Goal: Communication & Community: Answer question/provide support

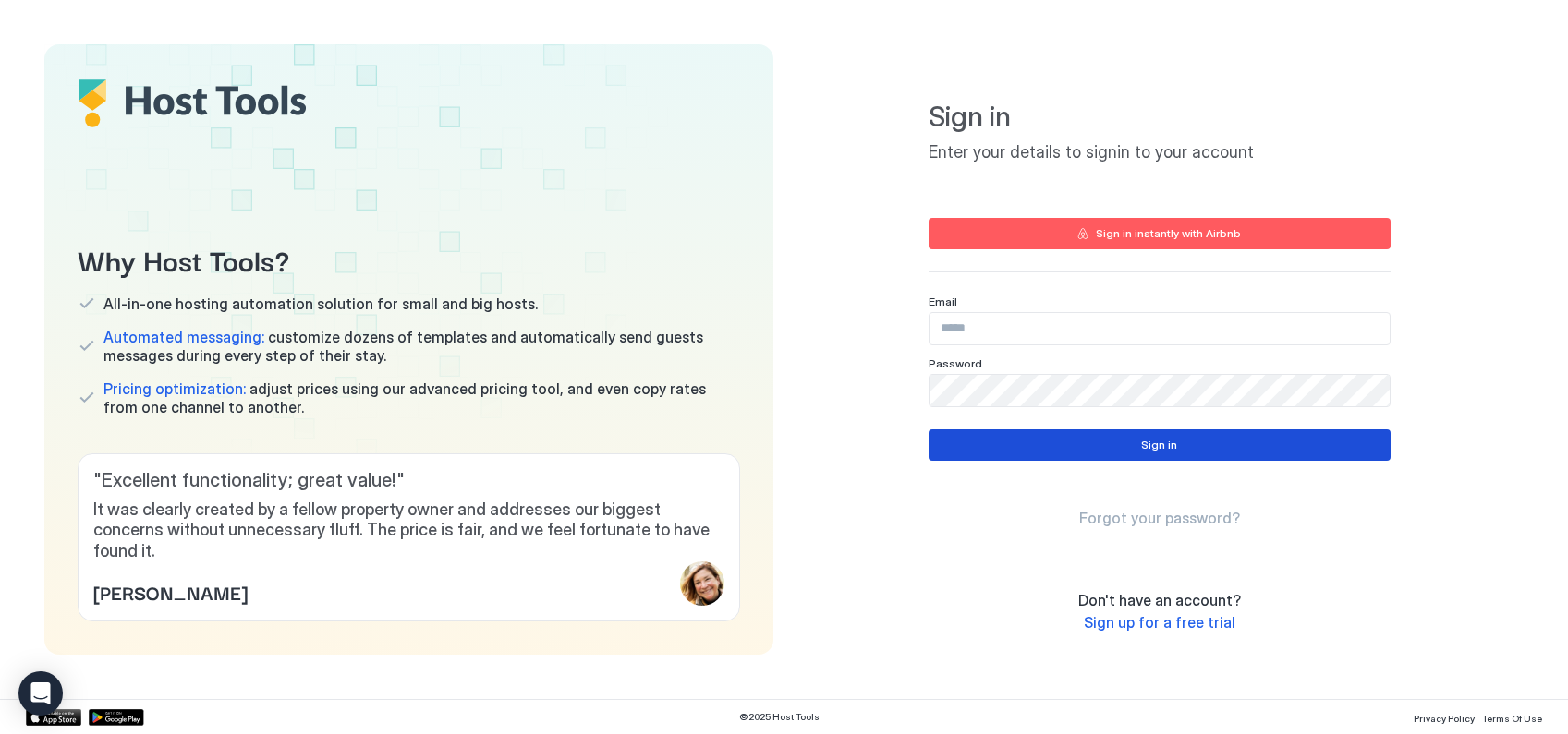
type input "**********"
click at [1171, 447] on div "Sign in" at bounding box center [1159, 445] width 36 height 16
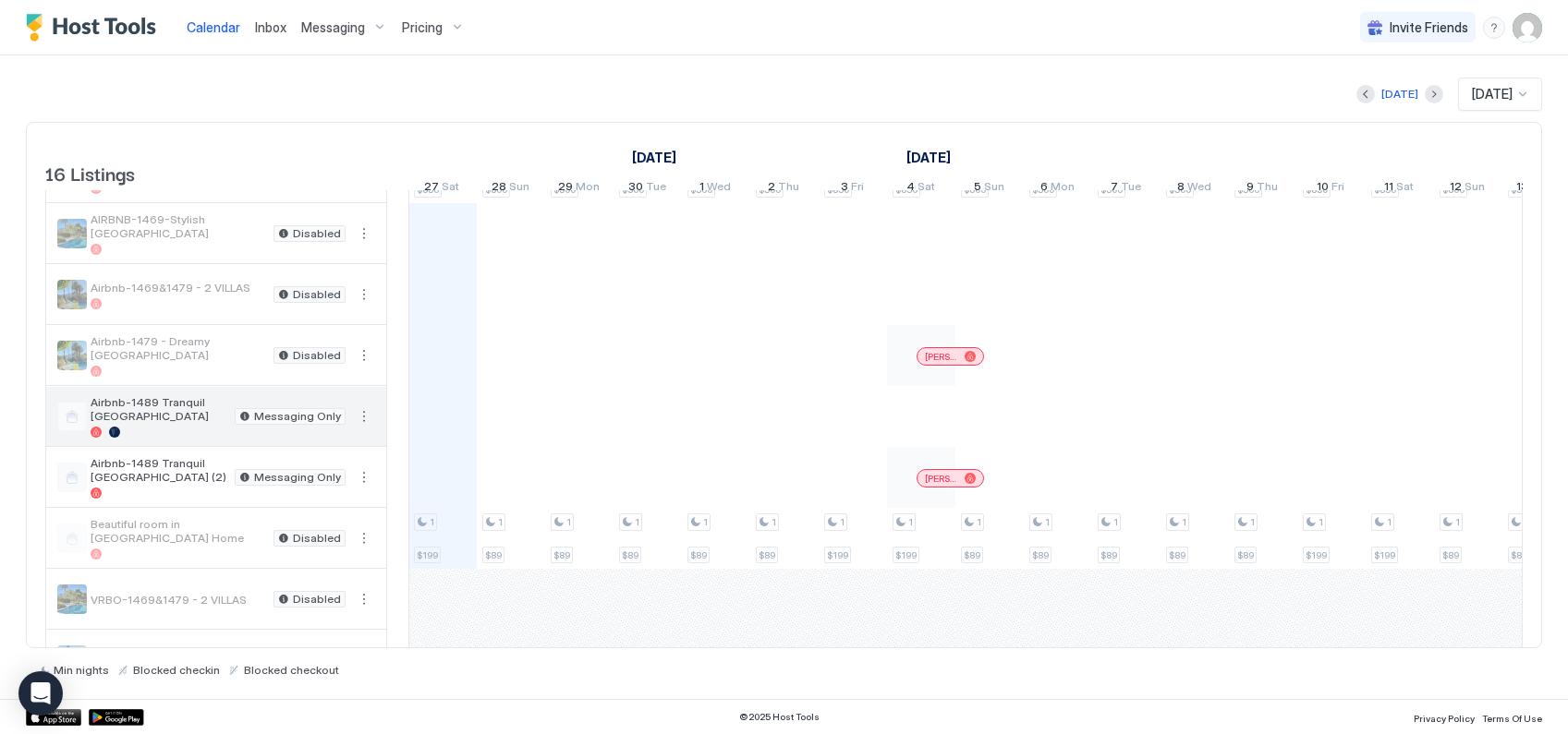
scroll to position [274, 0]
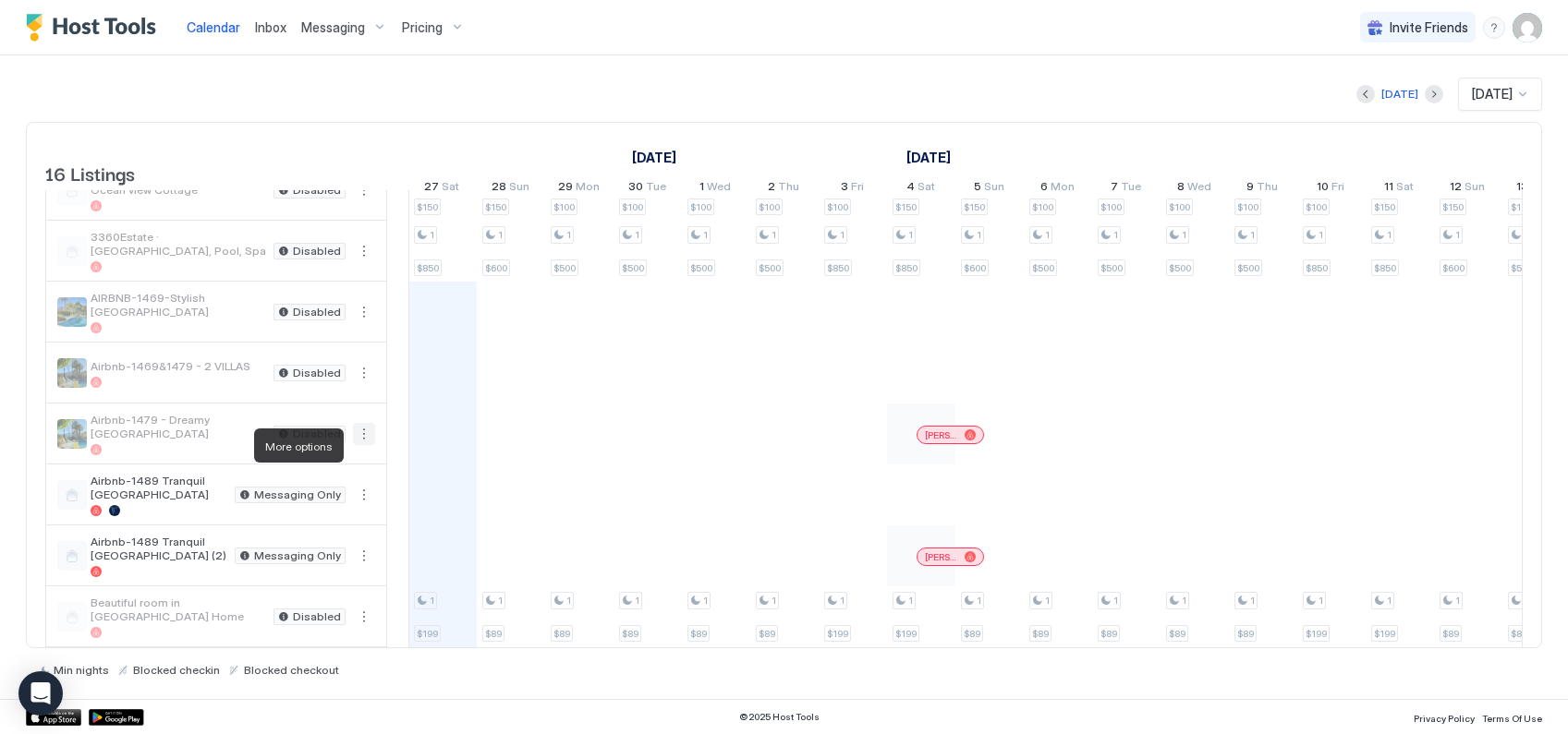
click at [366, 446] on button "More options" at bounding box center [364, 434] width 22 height 22
click at [318, 476] on span "Messaging" at bounding box center [321, 474] width 60 height 14
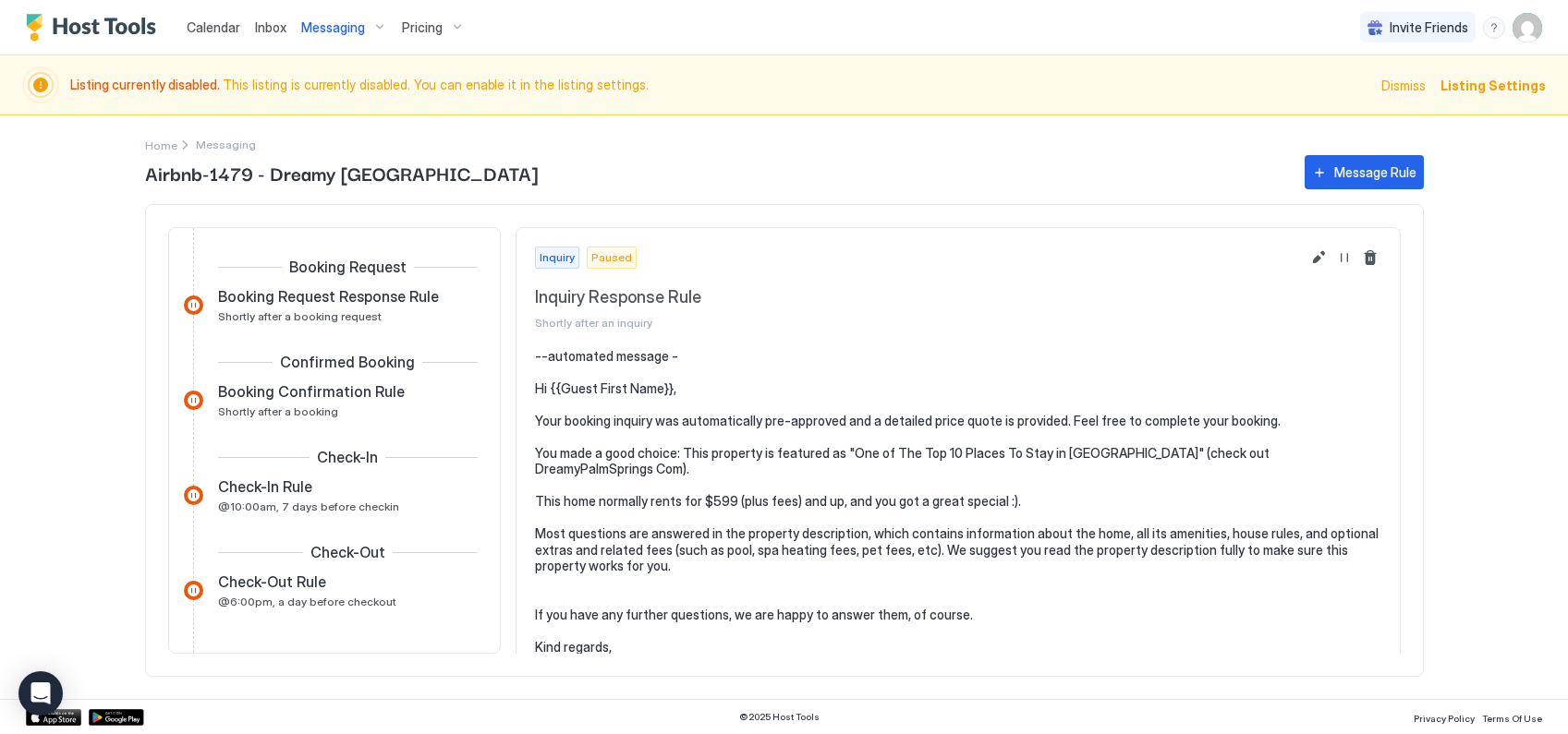
click at [1496, 365] on div "Calendar Inbox Messaging Pricing Invite Friends JM Listing currently disabled. …" at bounding box center [784, 367] width 1568 height 734
click at [1385, 87] on span "Dismiss" at bounding box center [1403, 86] width 44 height 19
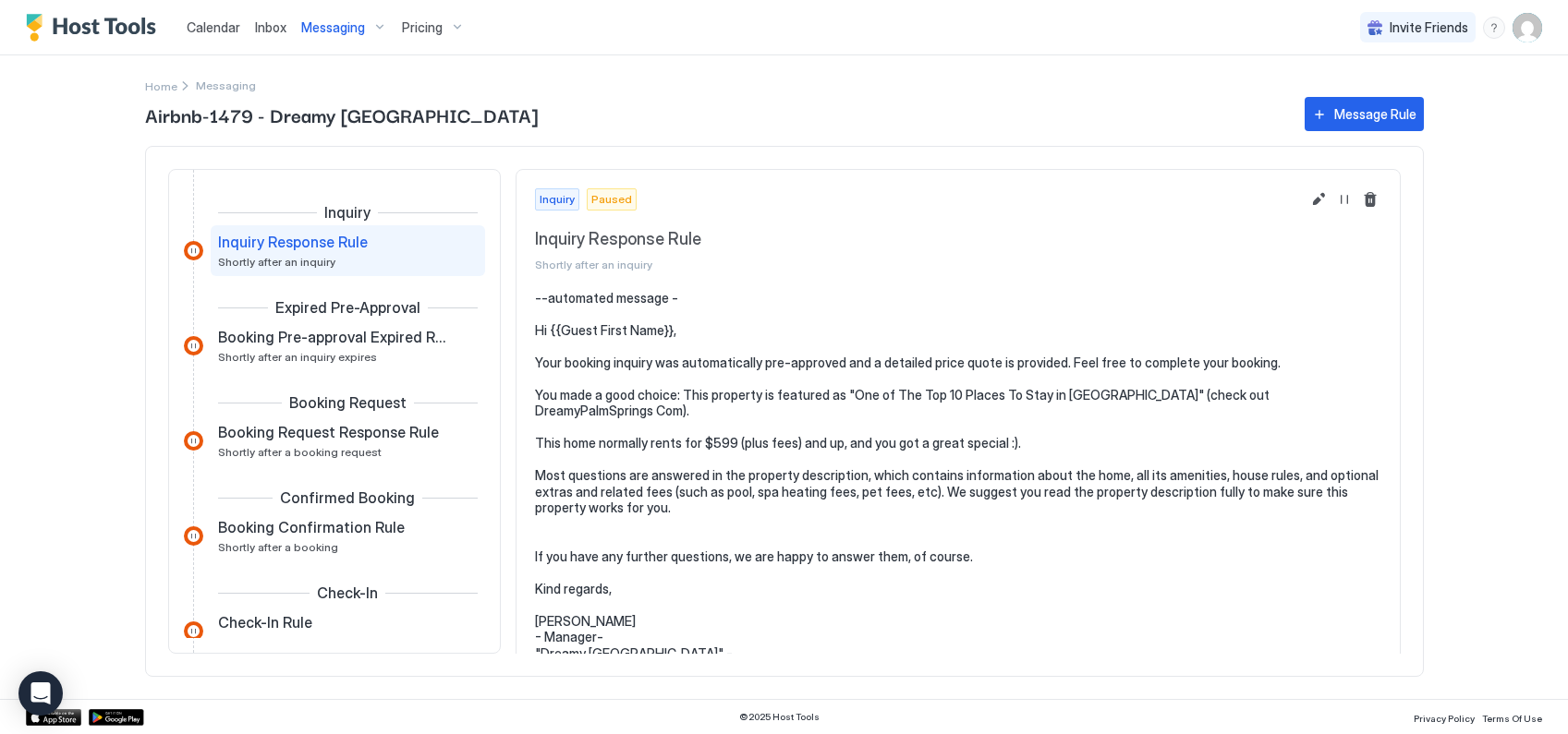
click at [323, 29] on span "Messaging" at bounding box center [333, 27] width 64 height 16
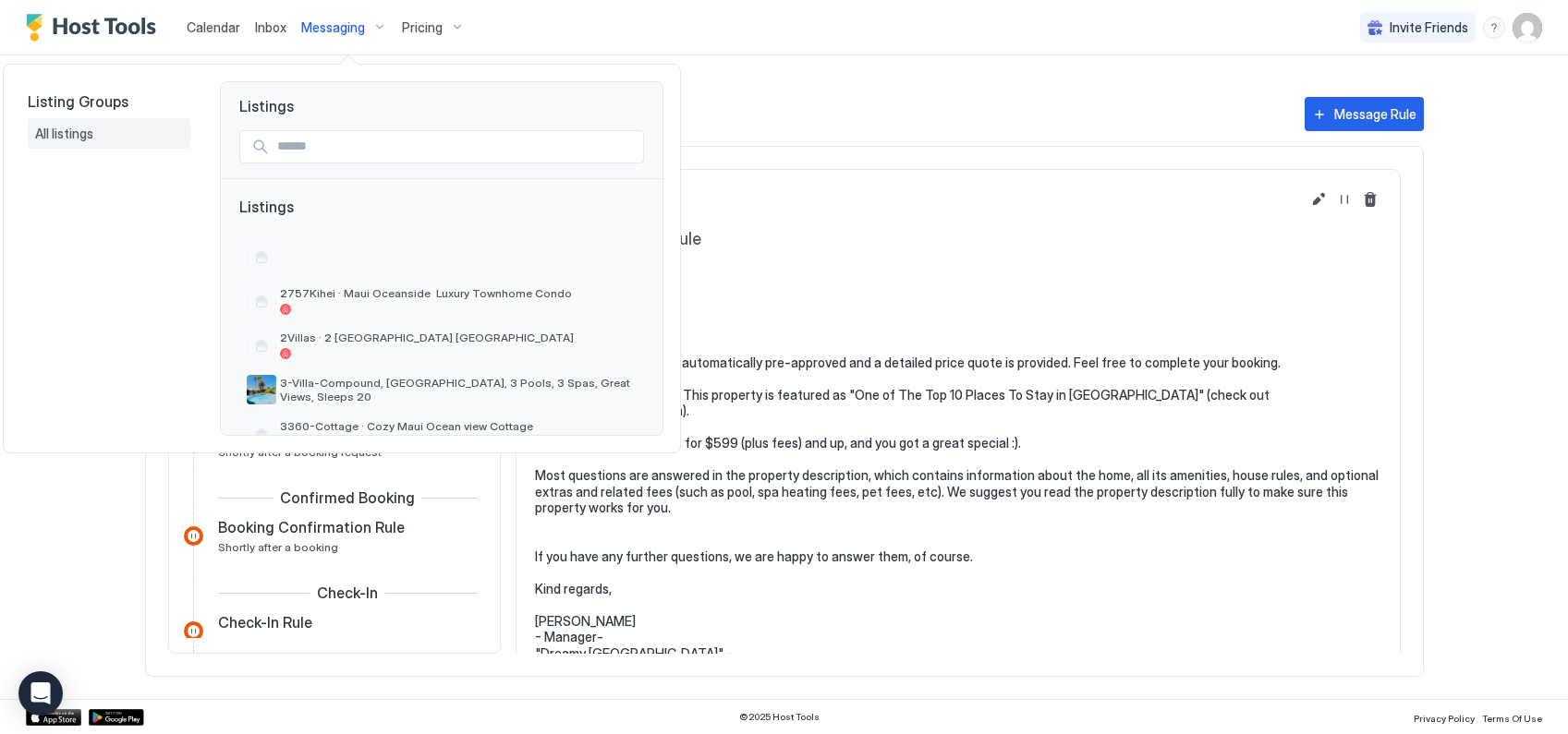
click at [76, 133] on span "All listings" at bounding box center [65, 133] width 61 height 16
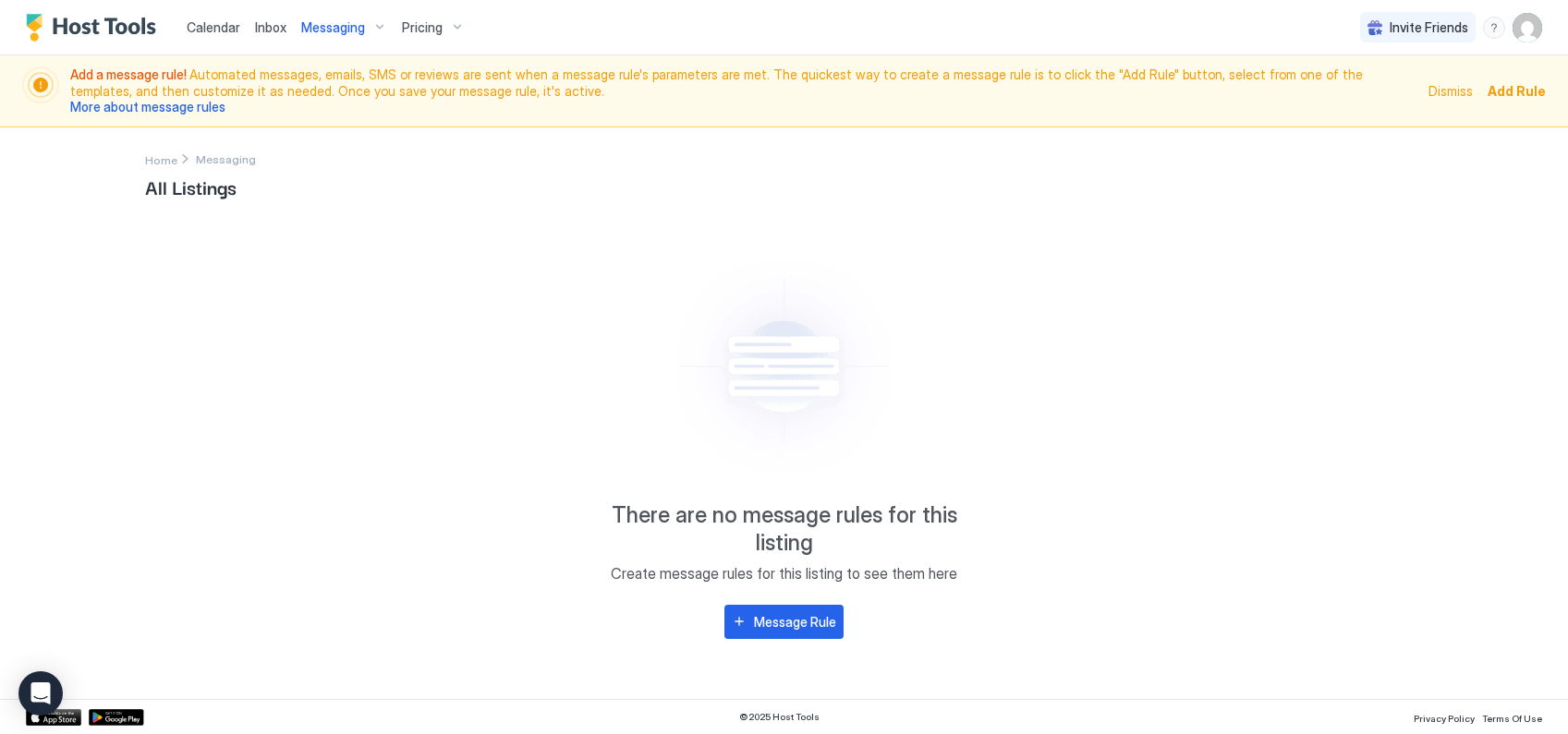
click at [276, 27] on span "Inbox" at bounding box center [270, 27] width 32 height 15
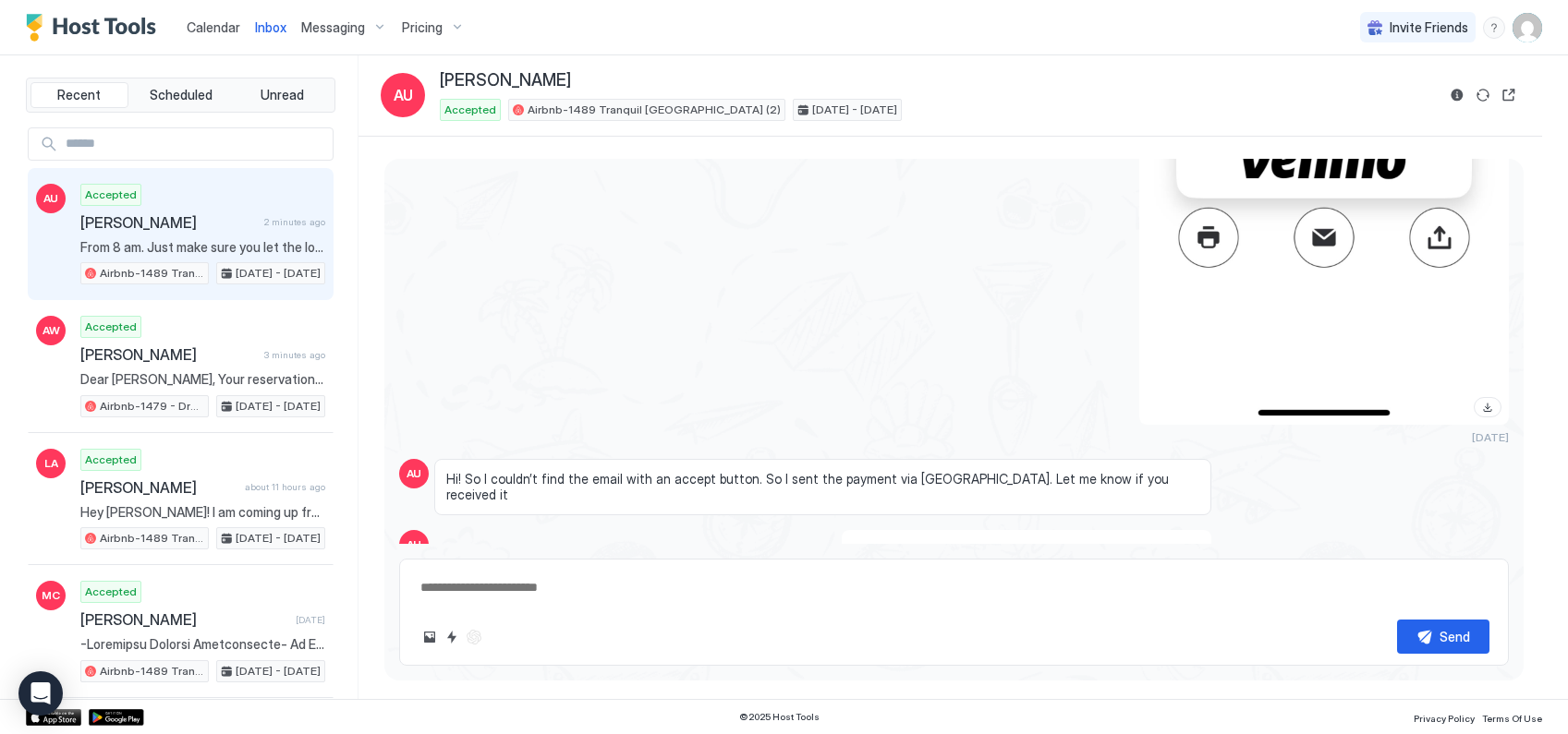
scroll to position [3410, 0]
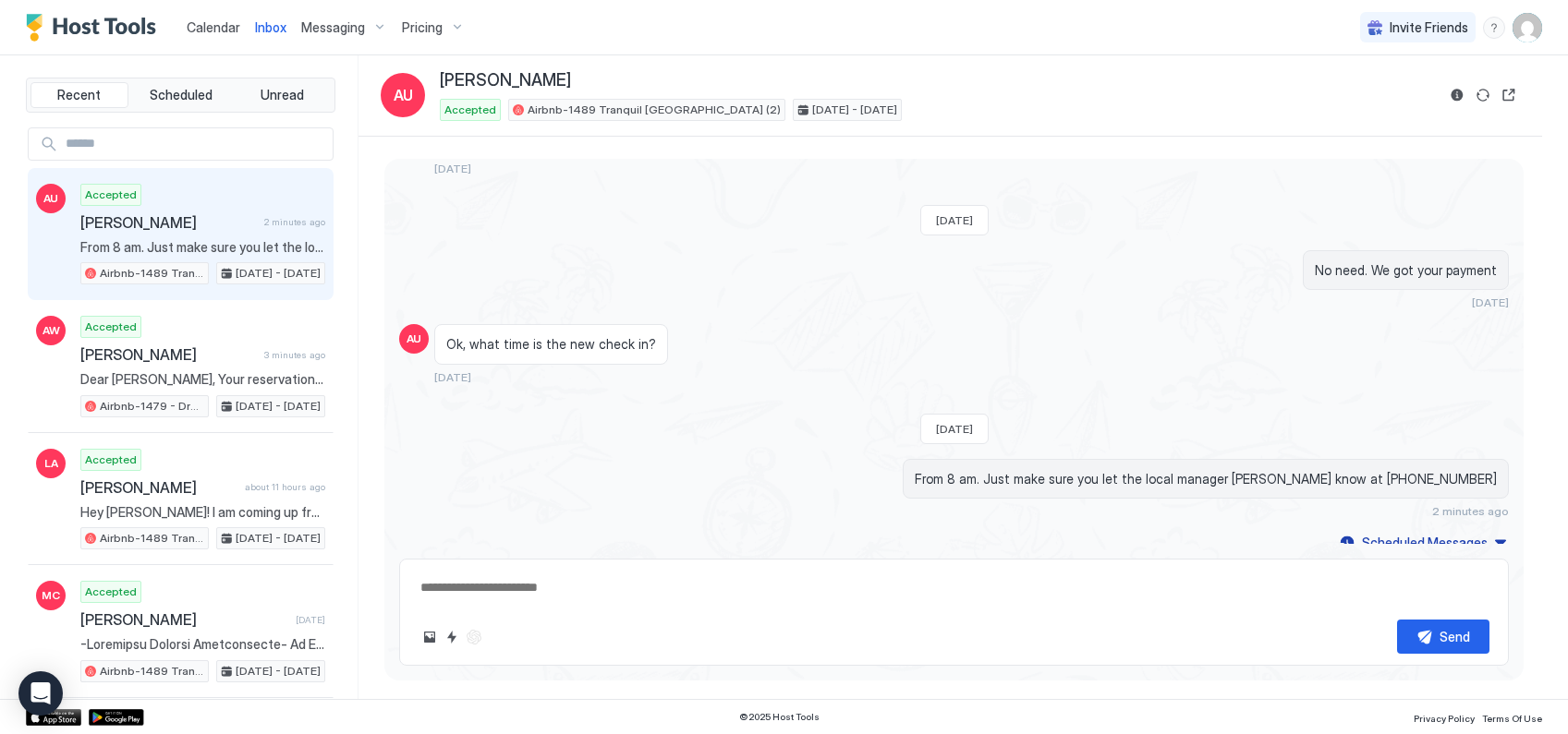
type textarea "*"
click at [440, 24] on div "Pricing" at bounding box center [433, 27] width 77 height 32
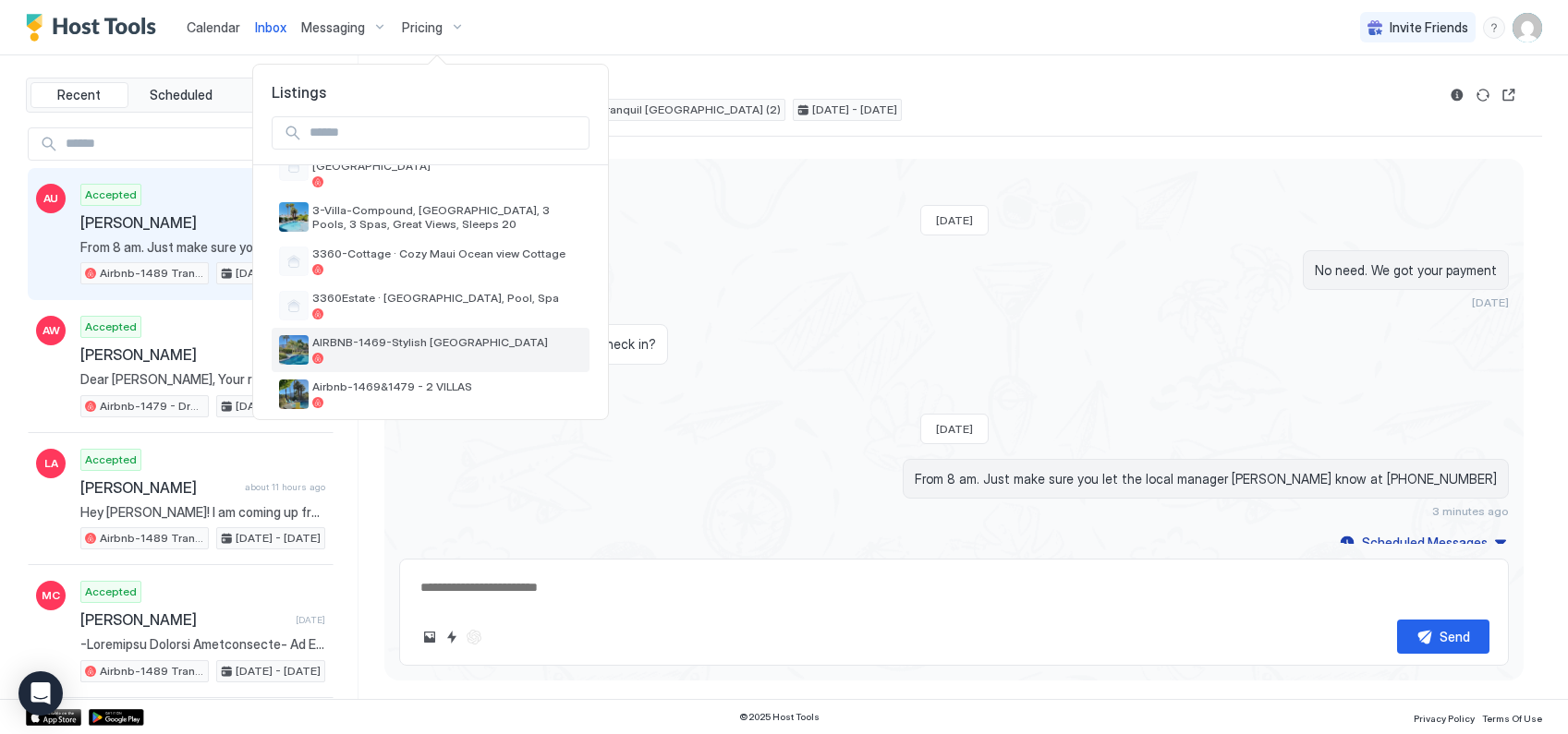
scroll to position [277, 0]
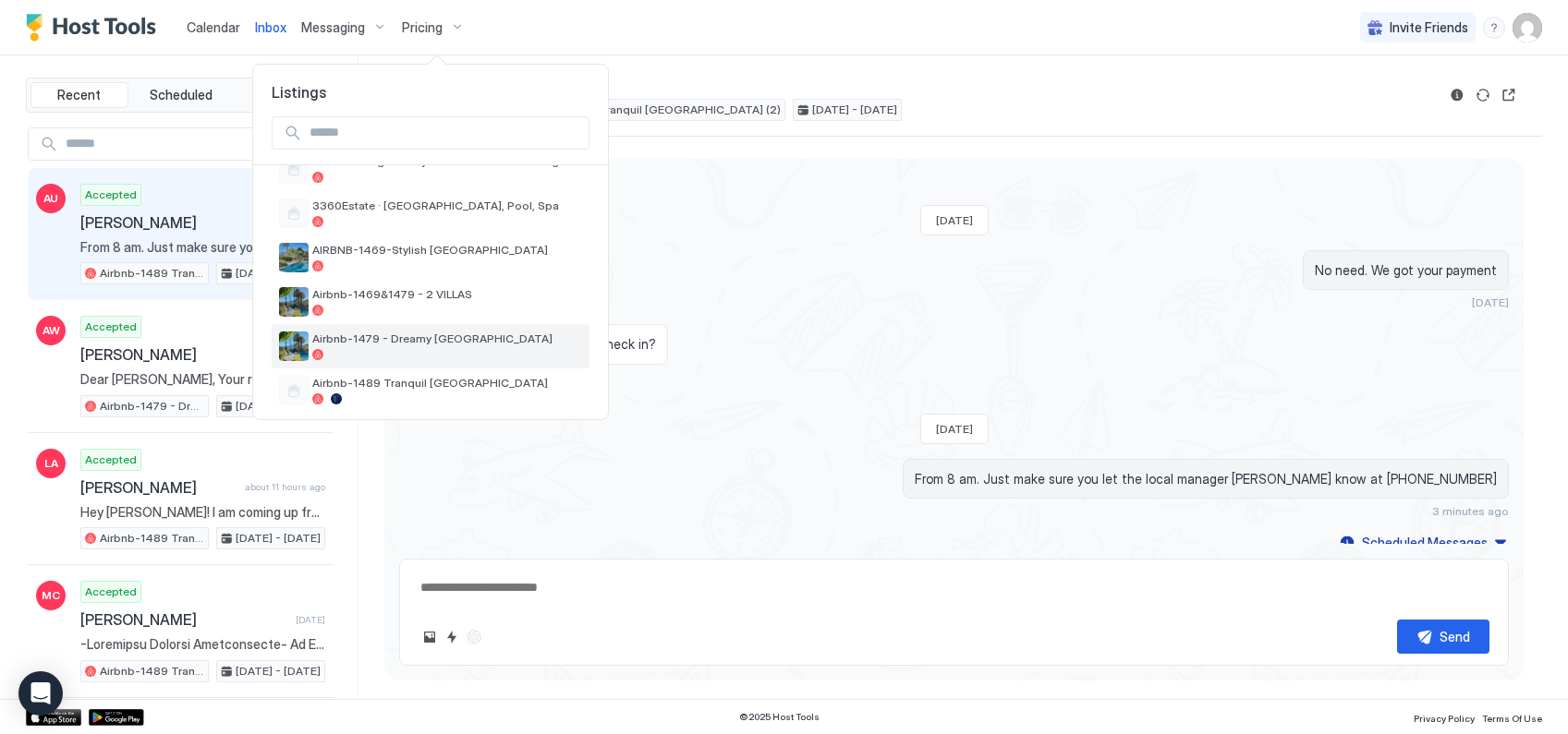
click at [439, 335] on div "Airbnb-1479 - Dreamy [GEOGRAPHIC_DATA]" at bounding box center [448, 346] width 270 height 29
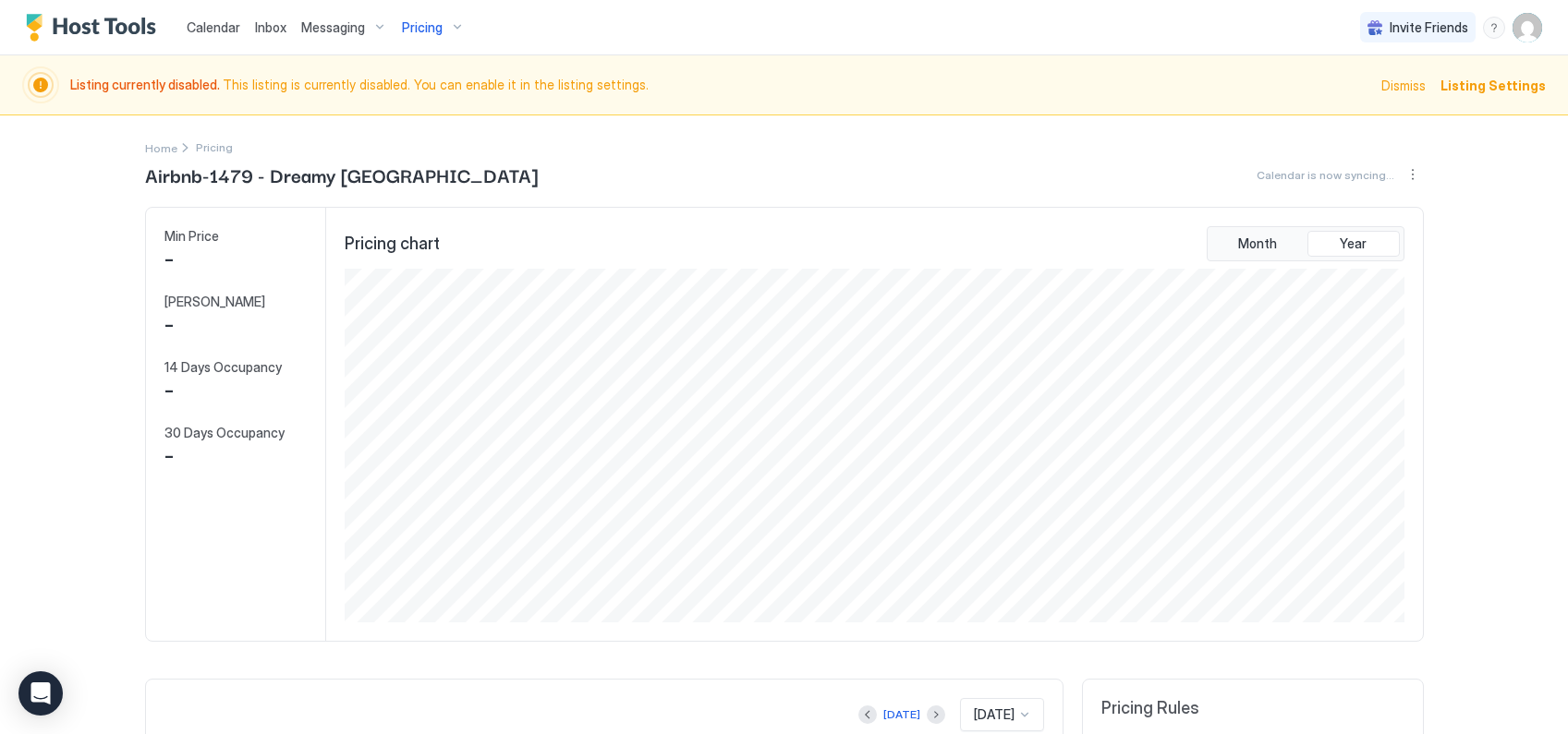
scroll to position [354, 1062]
click at [1483, 83] on span "Listing Settings" at bounding box center [1493, 86] width 105 height 19
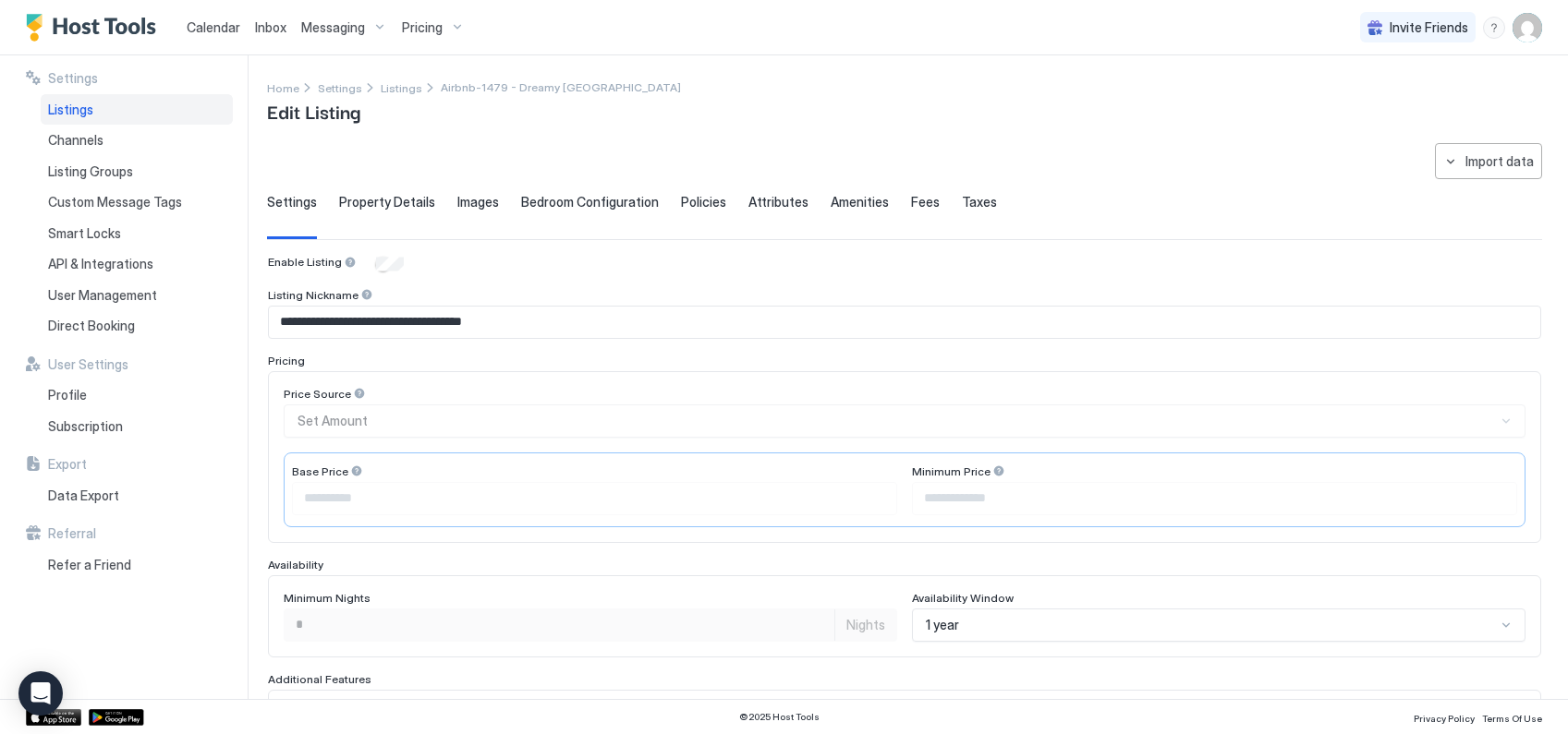
click at [93, 109] on span "Listings" at bounding box center [70, 109] width 45 height 16
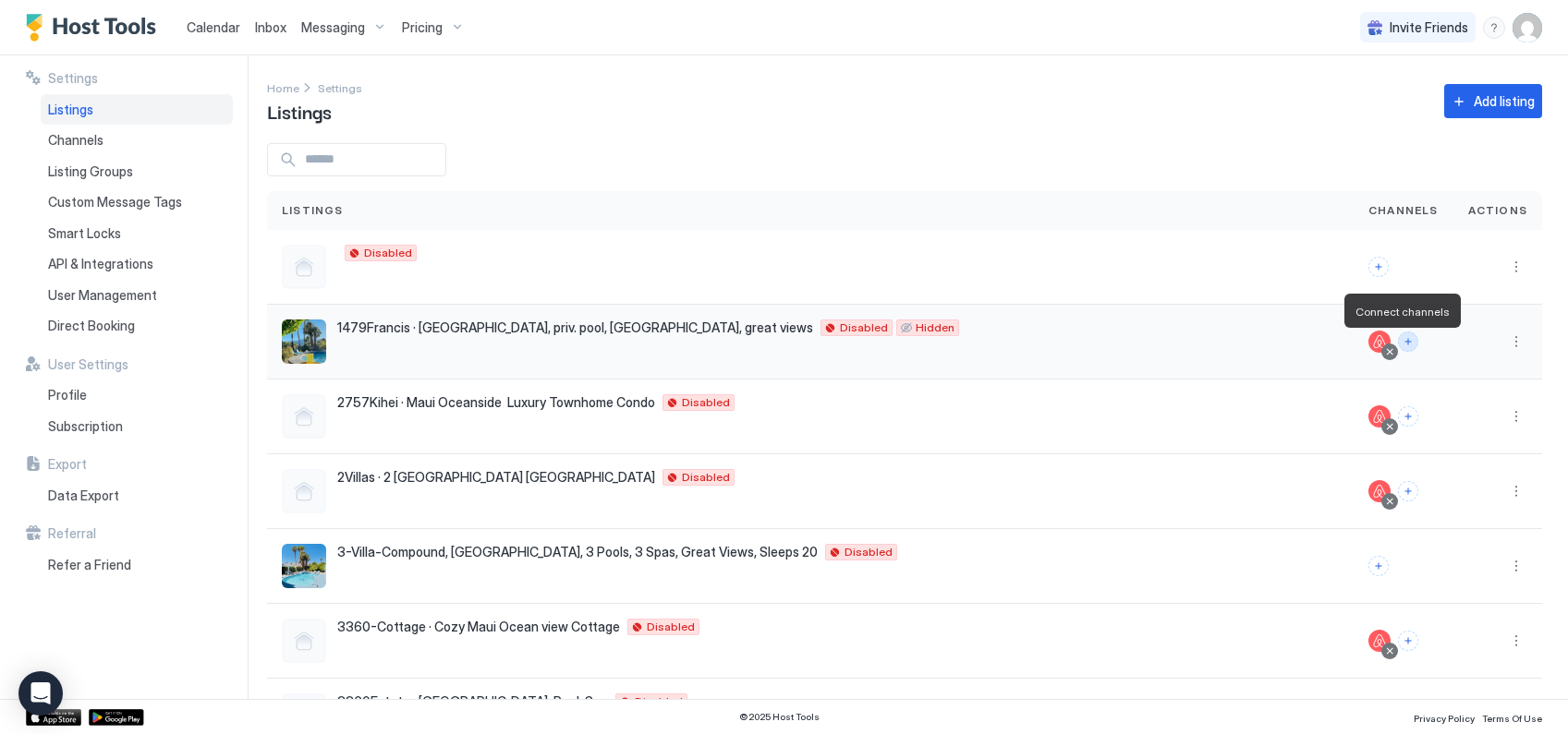
click at [1401, 343] on button "Connect channels" at bounding box center [1408, 341] width 20 height 20
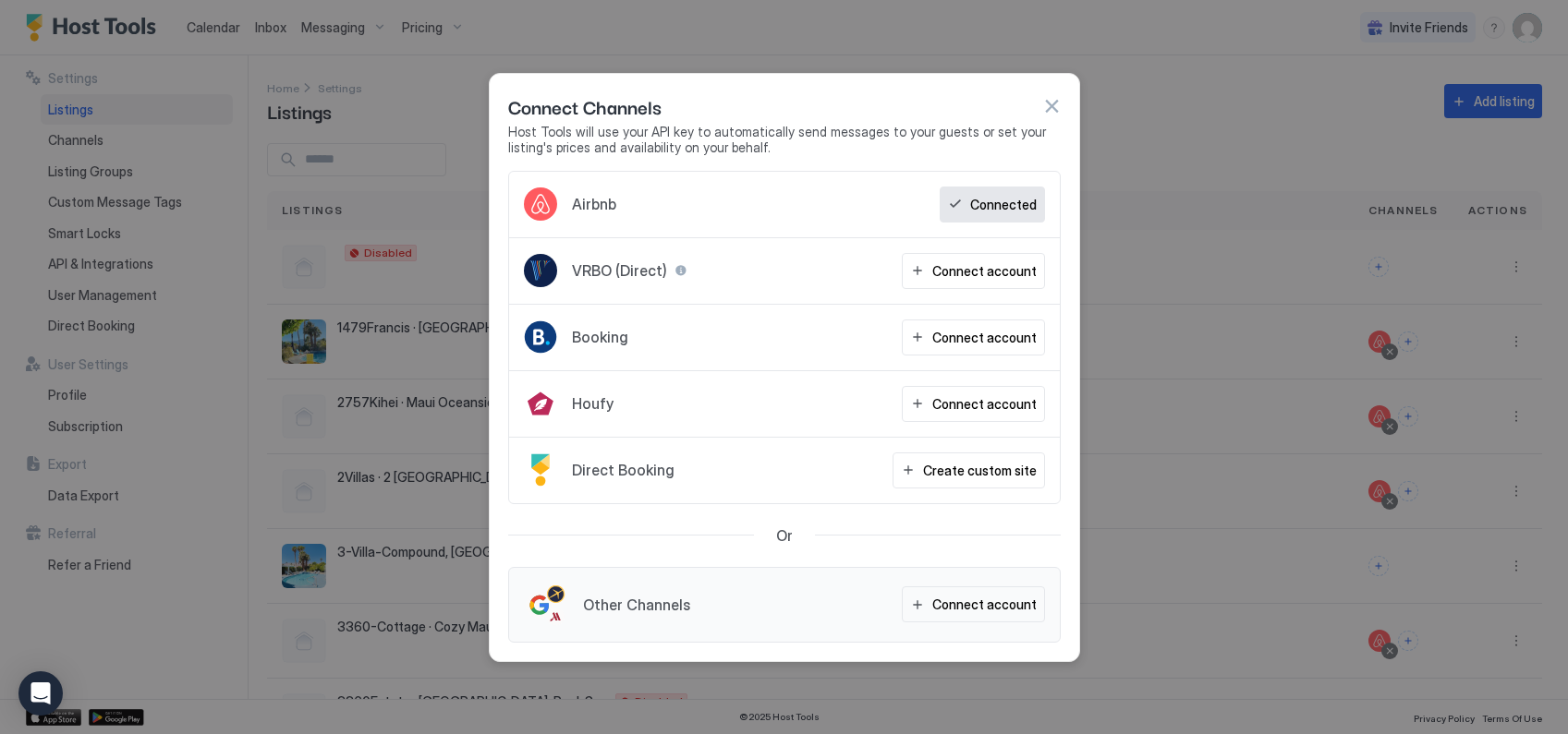
click at [1203, 123] on div at bounding box center [784, 367] width 1568 height 734
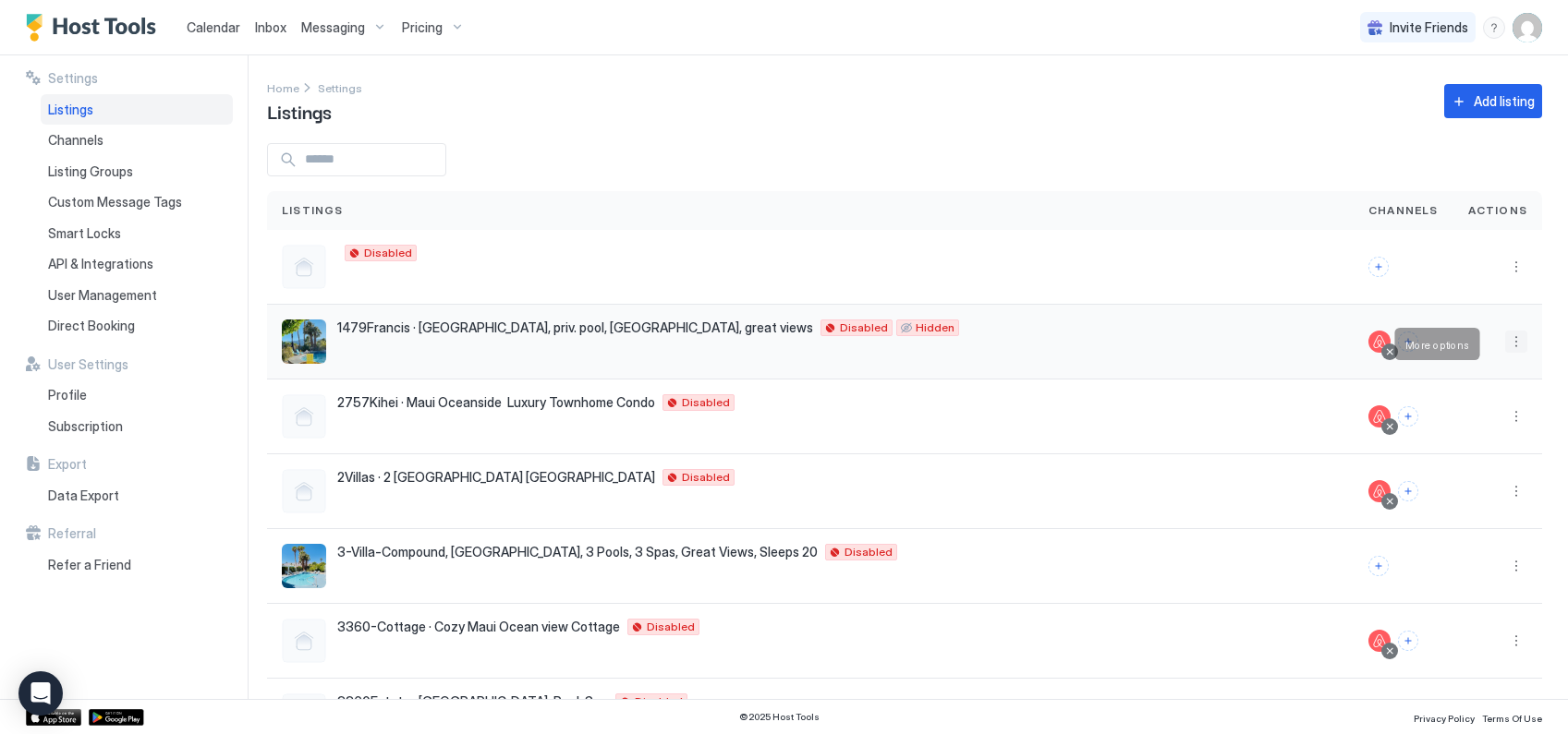
click at [1505, 348] on button "More options" at bounding box center [1516, 341] width 22 height 22
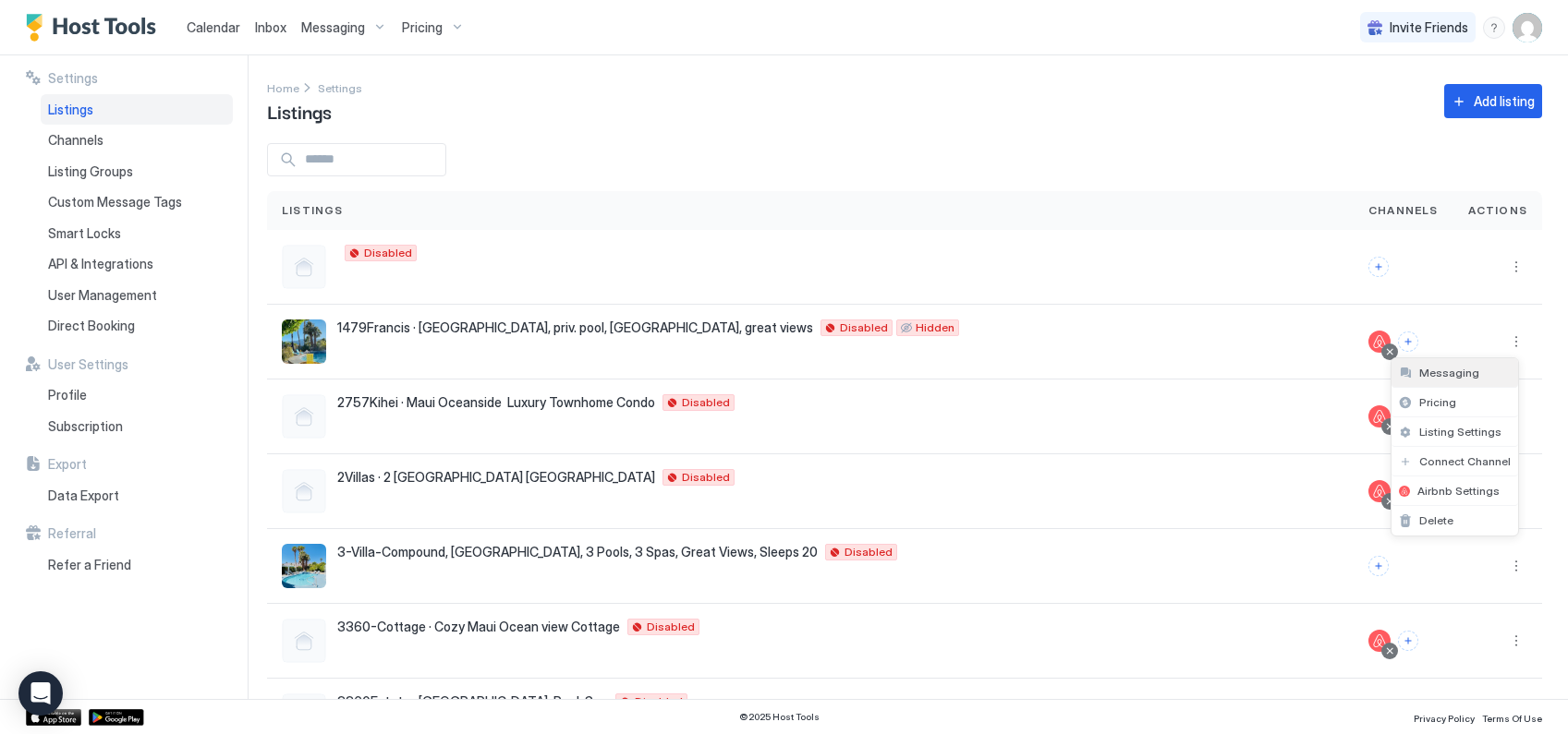
click at [1471, 376] on span "Messaging" at bounding box center [1449, 372] width 60 height 14
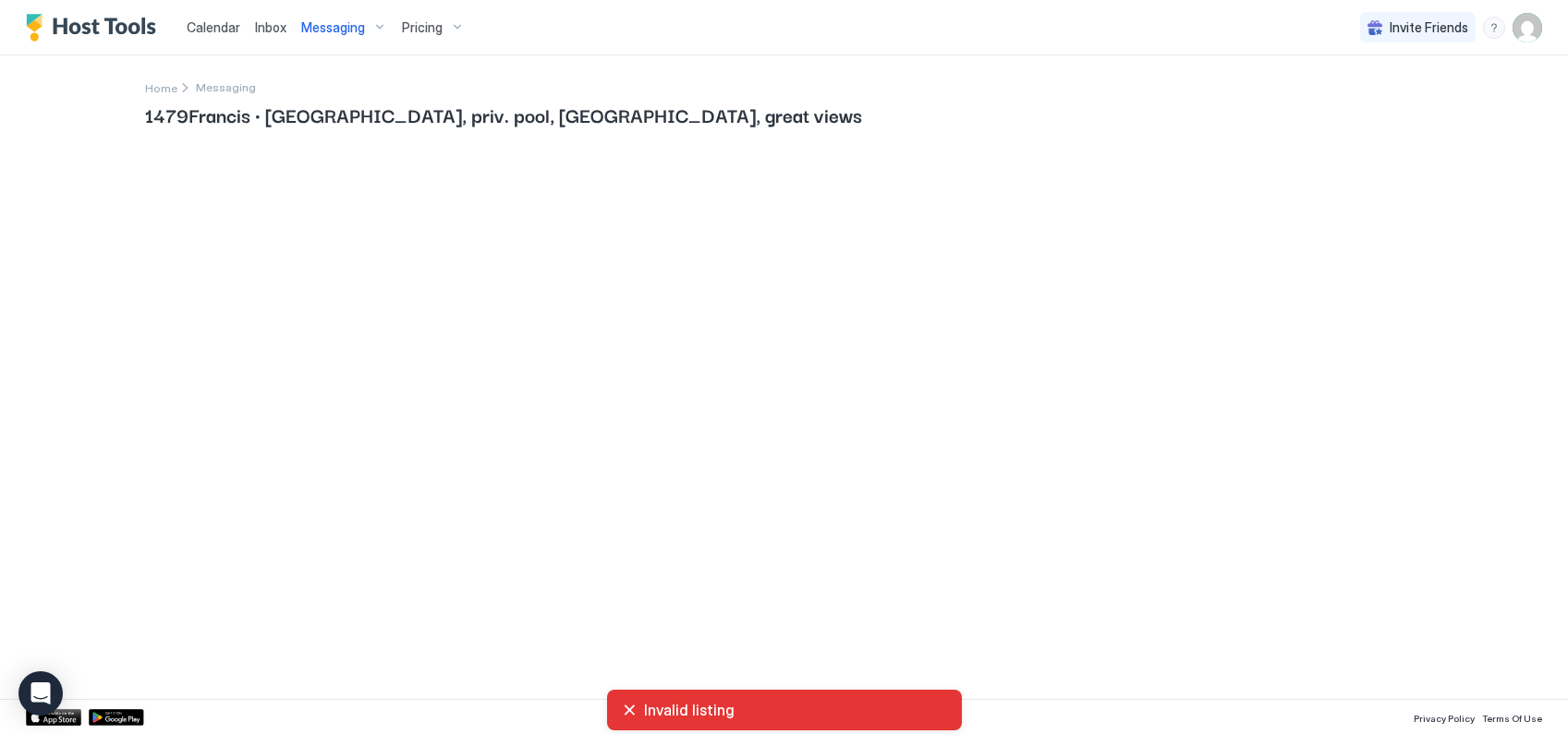
click at [629, 710] on div "Invalid listing" at bounding box center [784, 710] width 325 height 18
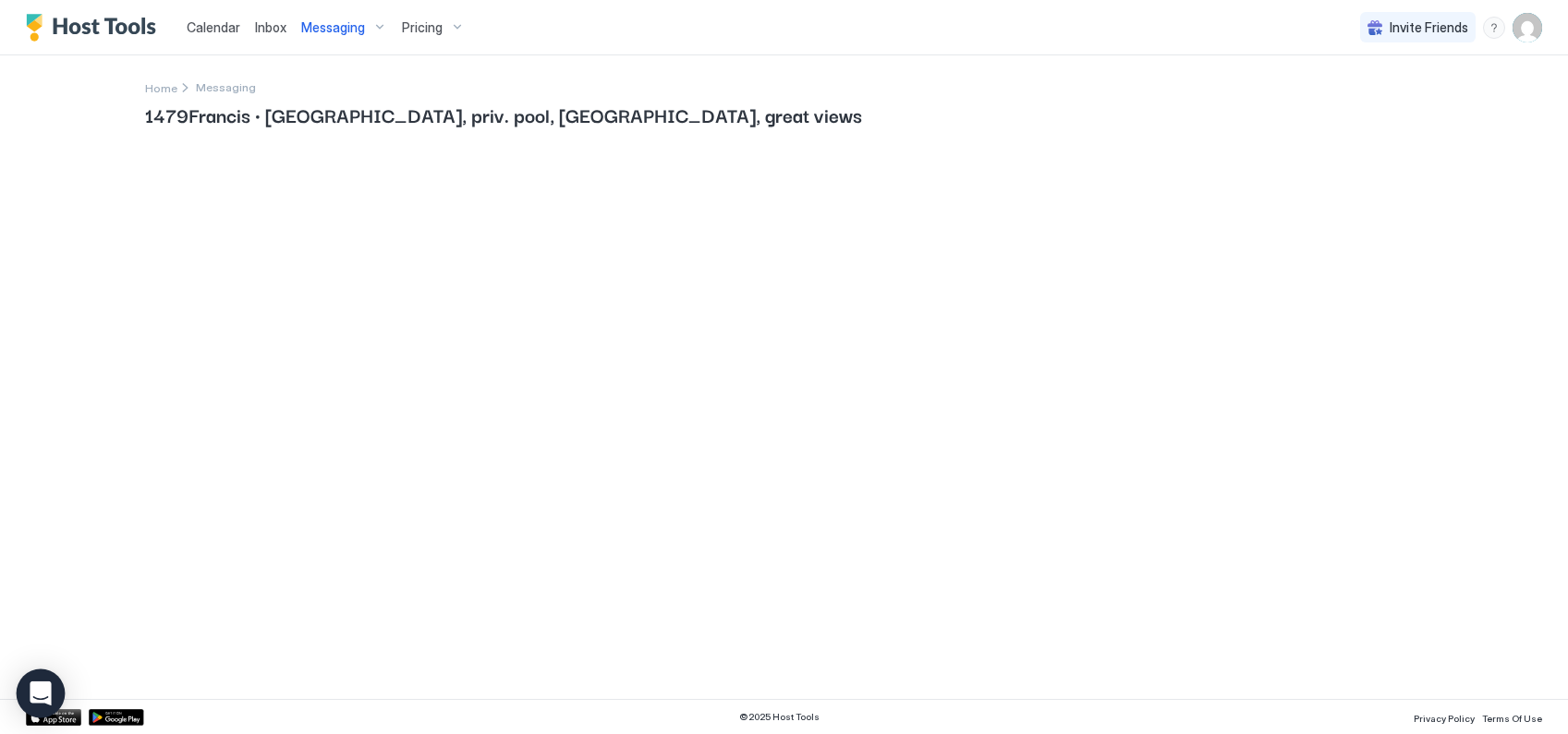
click at [41, 679] on div "Open Intercom Messenger" at bounding box center [41, 693] width 49 height 49
